Goal: Task Accomplishment & Management: Use online tool/utility

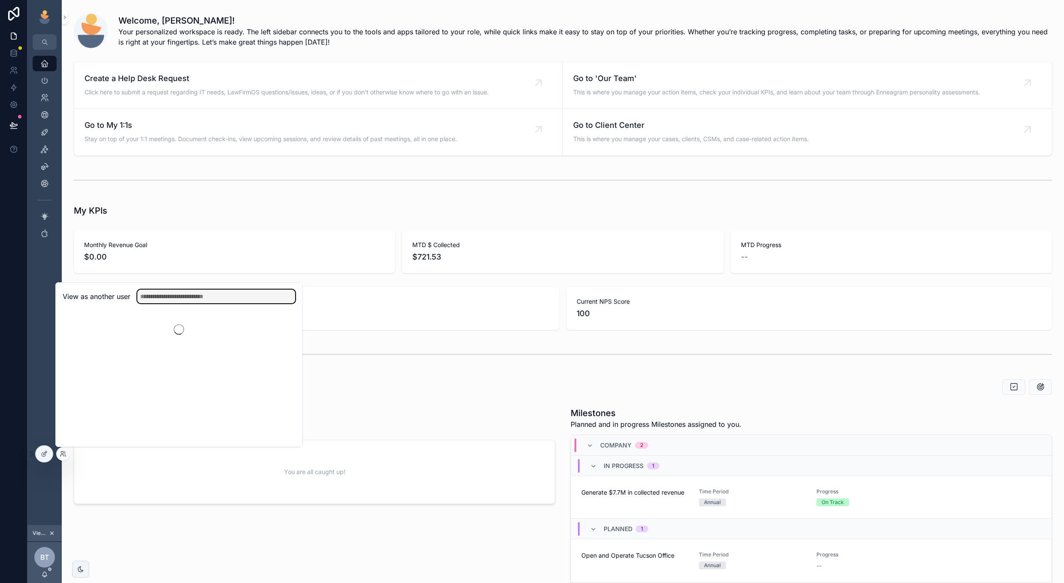
click at [221, 291] on input "text" at bounding box center [216, 297] width 158 height 14
type input "*****"
click at [281, 329] on button "Select" at bounding box center [284, 328] width 22 height 12
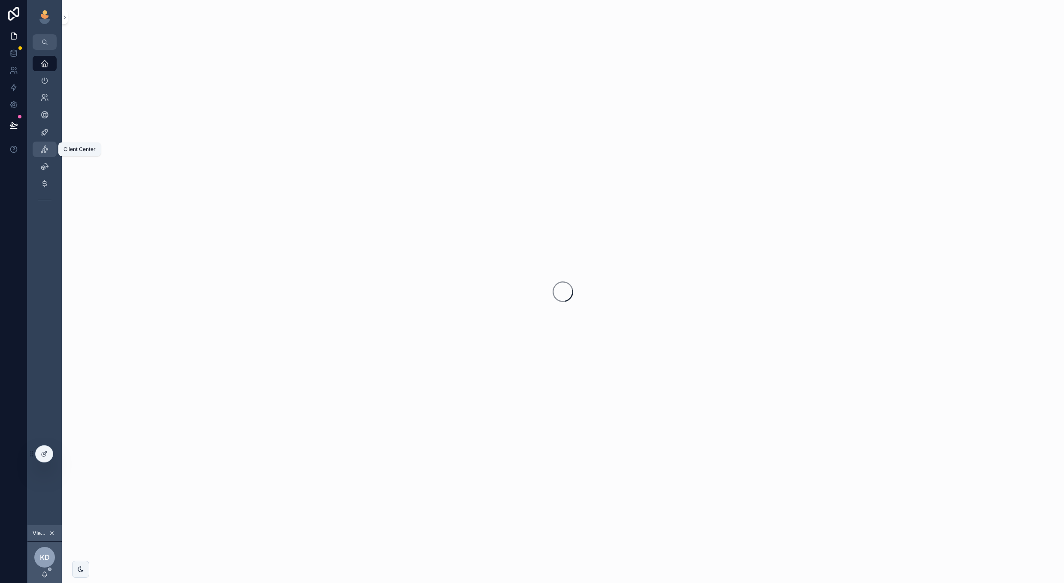
click at [46, 146] on icon "scrollable content" at bounding box center [44, 149] width 9 height 9
